Goal: Task Accomplishment & Management: Complete application form

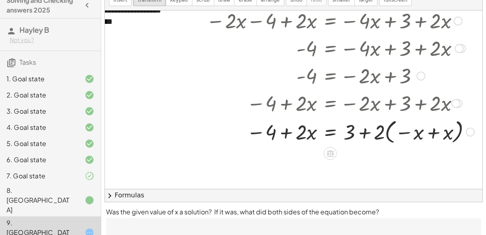
scroll to position [75, 46]
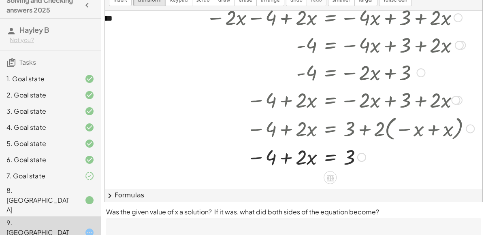
click at [297, 193] on button "chevron_right Formulas" at bounding box center [294, 195] width 378 height 13
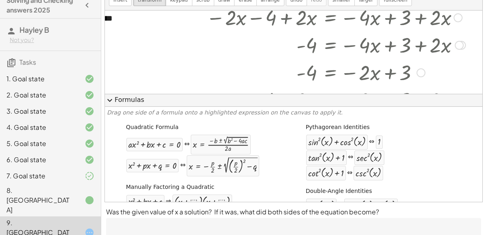
click at [363, 105] on button "expand_more Formulas" at bounding box center [294, 100] width 378 height 13
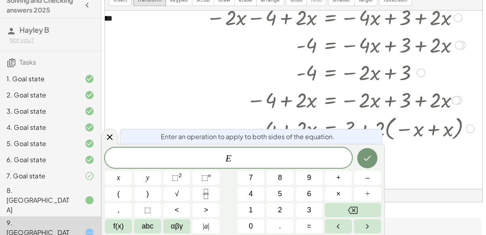
click at [297, 162] on span "E" at bounding box center [228, 158] width 247 height 11
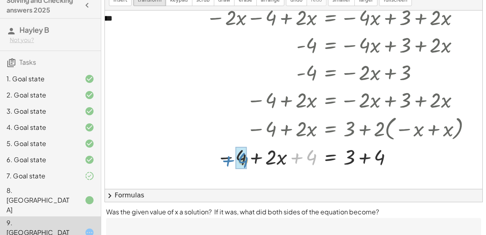
drag, startPoint x: 299, startPoint y: 157, endPoint x: 230, endPoint y: 159, distance: 68.9
click at [230, 159] on div at bounding box center [340, 157] width 276 height 28
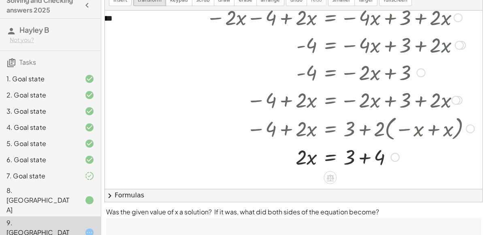
click at [364, 156] on div at bounding box center [340, 157] width 276 height 28
click at [325, 158] on div at bounding box center [340, 157] width 276 height 28
click at [306, 155] on div at bounding box center [340, 157] width 276 height 41
click at [347, 158] on div at bounding box center [340, 157] width 276 height 41
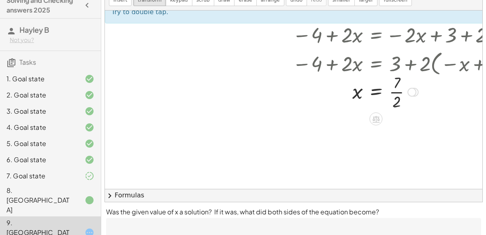
scroll to position [120, 0]
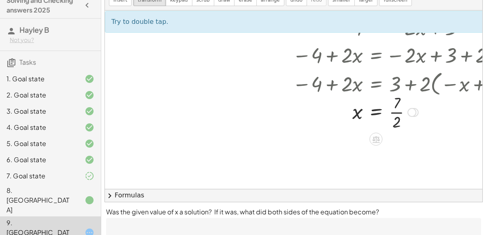
click at [395, 113] on div at bounding box center [386, 112] width 276 height 41
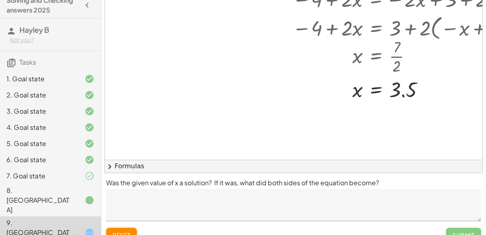
scroll to position [82, 0]
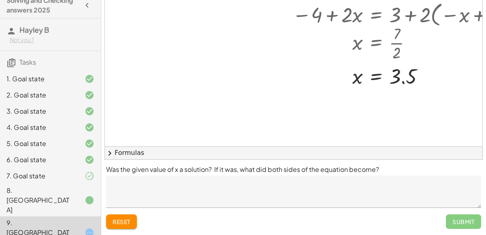
click at [269, 184] on textarea at bounding box center [293, 192] width 375 height 32
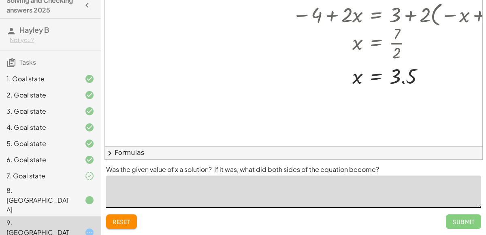
click at [194, 157] on button "chevron_right Formulas" at bounding box center [294, 153] width 378 height 13
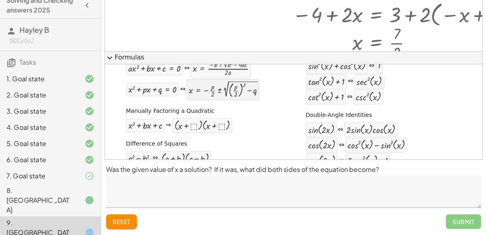
scroll to position [0, 0]
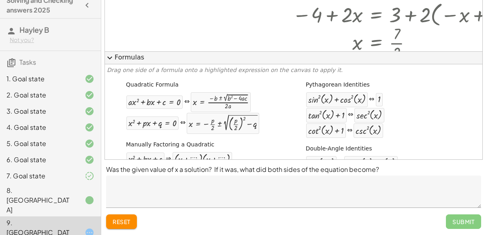
click at [196, 62] on button "expand_more Formulas" at bounding box center [294, 57] width 378 height 13
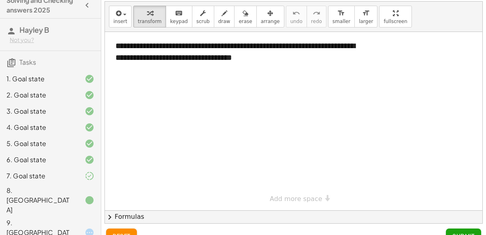
scroll to position [32, 0]
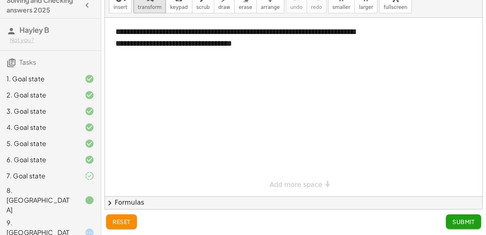
click at [55, 217] on div "9. [GEOGRAPHIC_DATA]" at bounding box center [50, 233] width 101 height 32
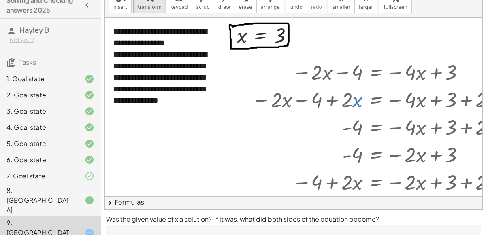
scroll to position [2, 0]
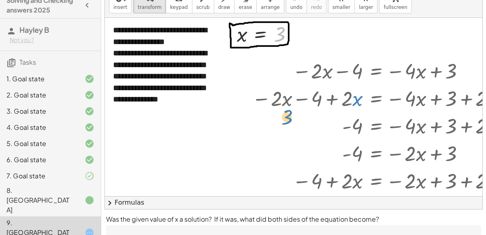
drag, startPoint x: 281, startPoint y: 33, endPoint x: 277, endPoint y: 60, distance: 27.3
click at [277, 60] on div "**********" at bounding box center [316, 195] width 423 height 359
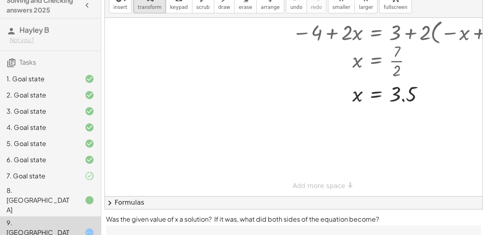
scroll to position [82, 0]
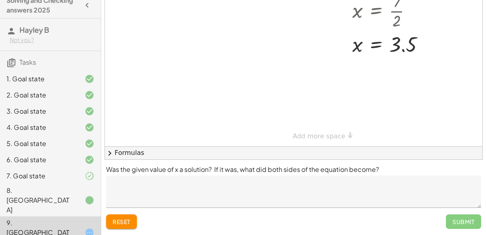
click at [166, 192] on textarea at bounding box center [293, 192] width 375 height 32
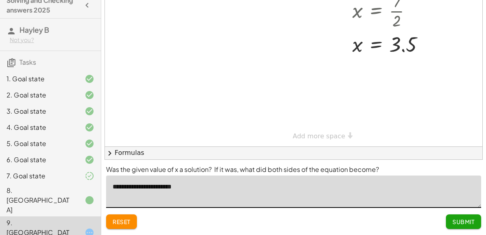
type textarea "**********"
click at [454, 216] on button "Submit" at bounding box center [463, 222] width 35 height 15
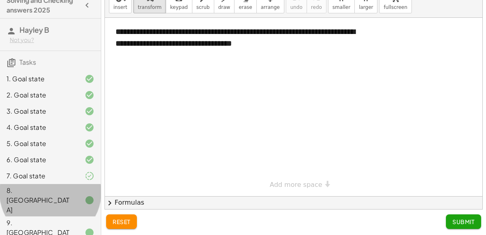
click at [46, 196] on div "8. [GEOGRAPHIC_DATA]" at bounding box center [38, 200] width 65 height 29
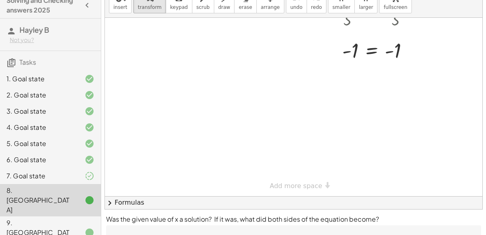
scroll to position [82, 0]
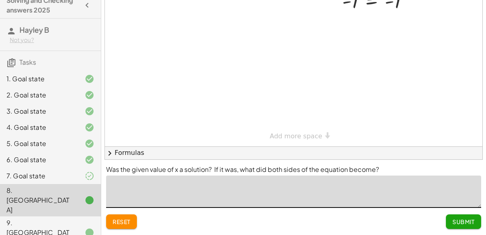
drag, startPoint x: 290, startPoint y: 189, endPoint x: 34, endPoint y: 212, distance: 257.0
click at [34, 212] on main "Solving and Checking answers 2025 Hayley B Not you? Tasks 1. Goal state 2. Goal…" at bounding box center [243, 77] width 486 height 318
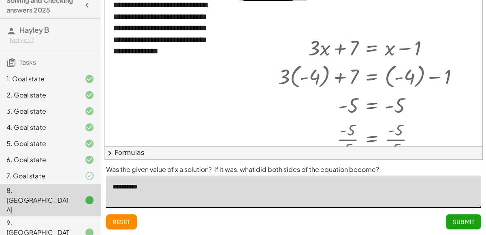
scroll to position [0, 0]
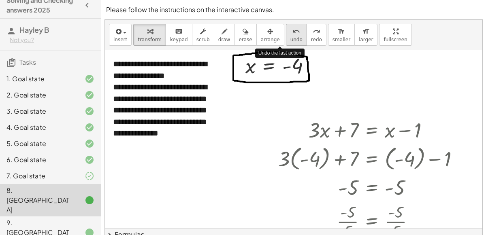
click at [290, 37] on span "undo" at bounding box center [296, 40] width 12 height 6
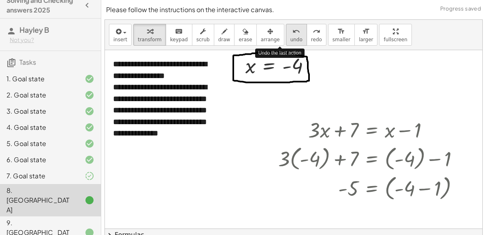
click at [290, 37] on span "undo" at bounding box center [296, 40] width 12 height 6
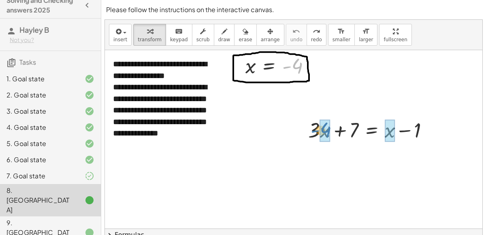
drag, startPoint x: 299, startPoint y: 60, endPoint x: 327, endPoint y: 124, distance: 70.0
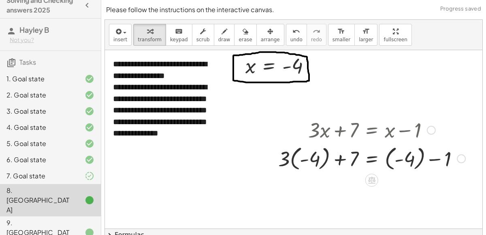
click at [303, 154] on div at bounding box center [371, 158] width 195 height 30
drag, startPoint x: 286, startPoint y: 160, endPoint x: 310, endPoint y: 161, distance: 23.9
click at [310, 161] on div at bounding box center [371, 158] width 195 height 30
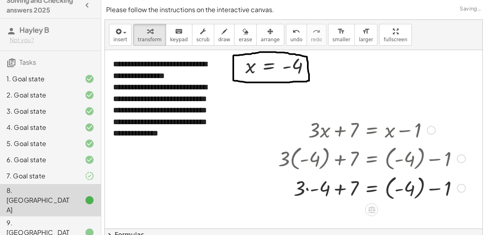
click at [437, 188] on div at bounding box center [371, 188] width 195 height 30
click at [423, 186] on div at bounding box center [371, 188] width 195 height 30
click at [417, 190] on div at bounding box center [371, 188] width 195 height 28
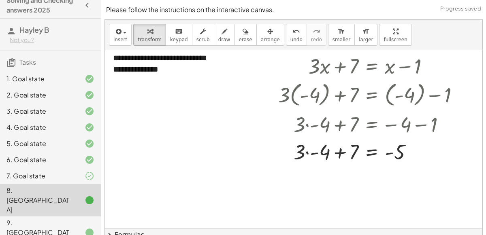
scroll to position [71, 0]
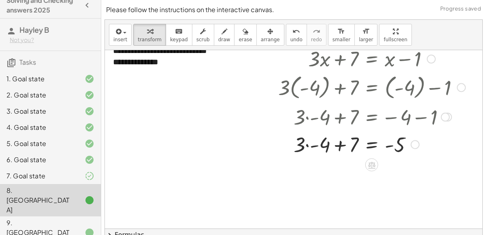
click at [311, 146] on div at bounding box center [371, 144] width 195 height 28
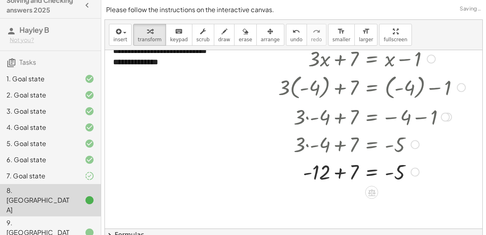
click at [341, 169] on div at bounding box center [371, 172] width 195 height 28
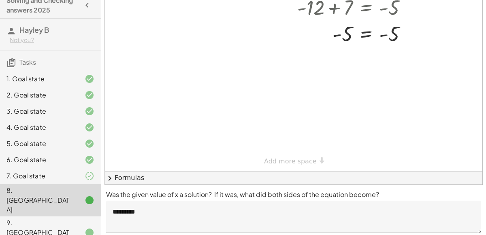
scroll to position [56, 0]
click at [226, 220] on textarea "*********" at bounding box center [293, 218] width 375 height 32
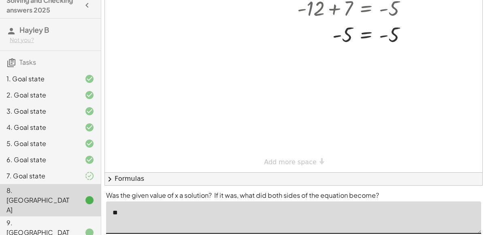
type textarea "*"
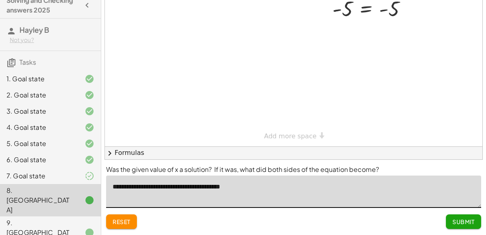
type textarea "**********"
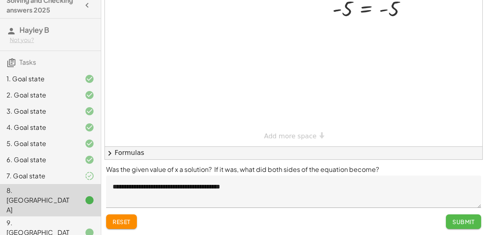
click at [464, 220] on span "Submit" at bounding box center [463, 221] width 22 height 7
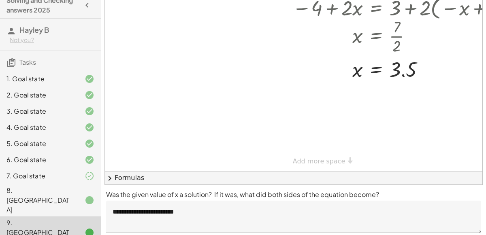
scroll to position [0, 0]
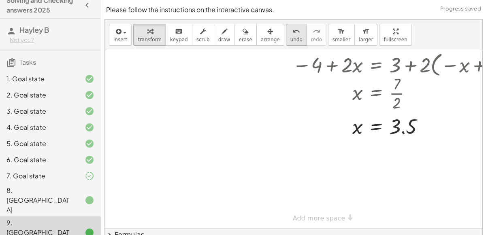
click at [290, 37] on span "undo" at bounding box center [296, 40] width 12 height 6
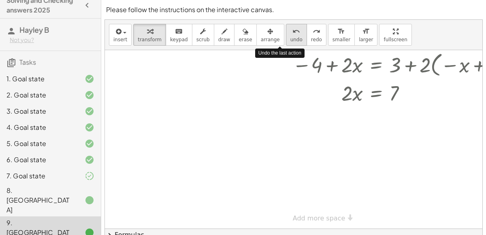
click at [290, 37] on span "undo" at bounding box center [296, 40] width 12 height 6
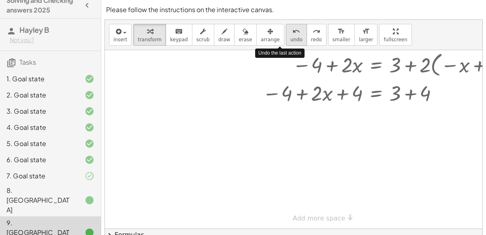
click at [290, 37] on span "undo" at bounding box center [296, 40] width 12 height 6
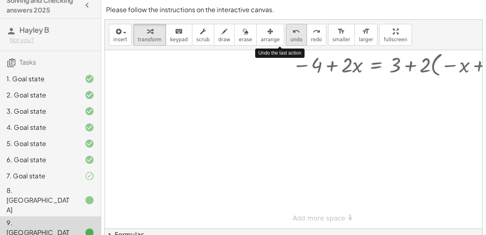
click at [290, 37] on span "undo" at bounding box center [296, 40] width 12 height 6
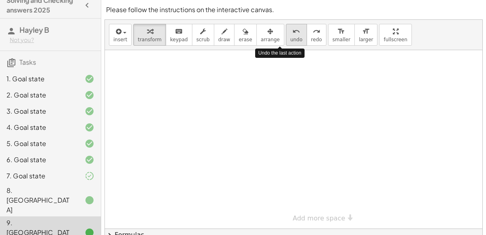
click at [290, 37] on span "undo" at bounding box center [296, 40] width 12 height 6
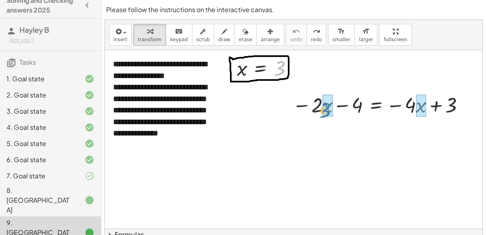
drag, startPoint x: 275, startPoint y: 69, endPoint x: 321, endPoint y: 111, distance: 62.5
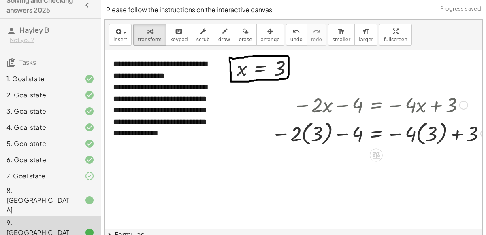
click at [304, 132] on div at bounding box center [380, 133] width 226 height 30
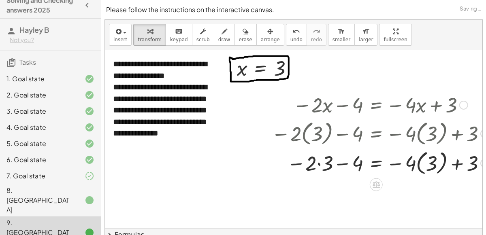
click at [418, 164] on div at bounding box center [380, 163] width 226 height 30
click at [417, 164] on div at bounding box center [380, 163] width 226 height 28
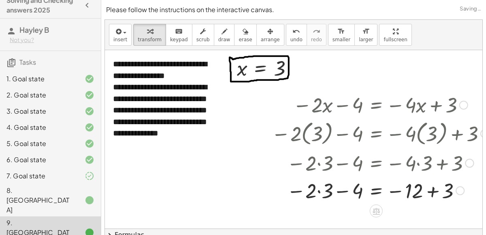
click at [320, 190] on div at bounding box center [380, 191] width 226 height 28
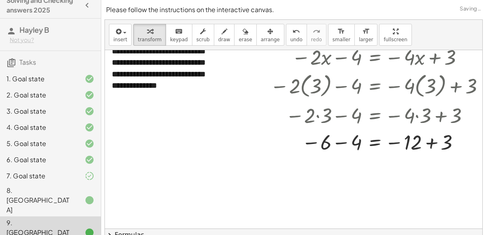
scroll to position [48, 1]
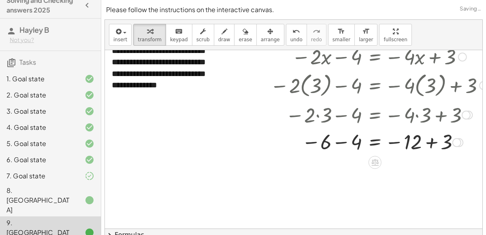
click at [344, 143] on div at bounding box center [379, 142] width 226 height 27
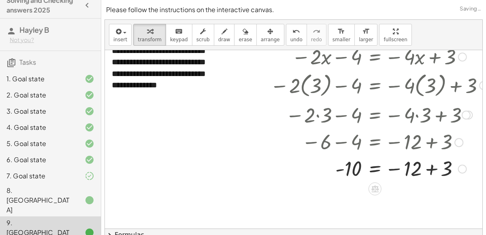
click at [434, 166] on div at bounding box center [379, 168] width 226 height 27
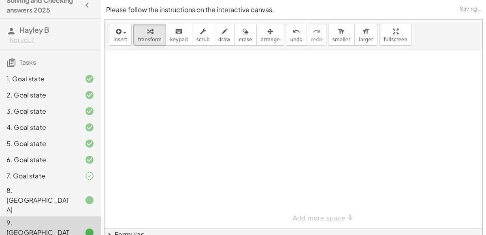
scroll to position [82, 0]
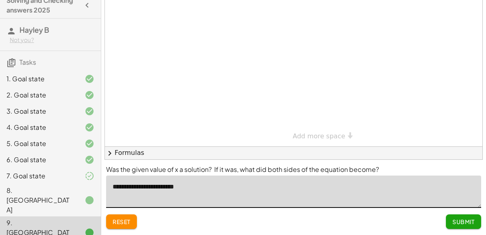
click at [225, 201] on textarea "**********" at bounding box center [293, 192] width 375 height 32
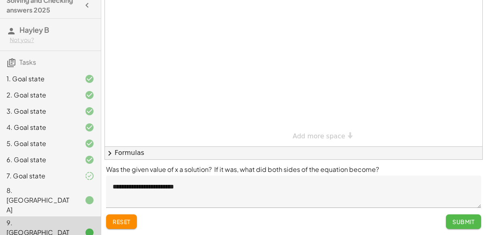
click at [467, 226] on button "Submit" at bounding box center [463, 222] width 35 height 15
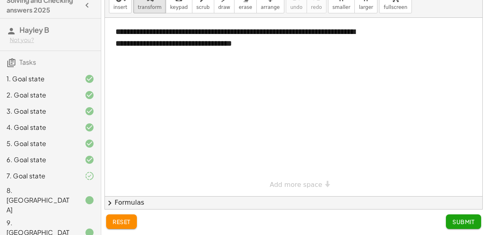
scroll to position [0, 0]
